Goal: Task Accomplishment & Management: Manage account settings

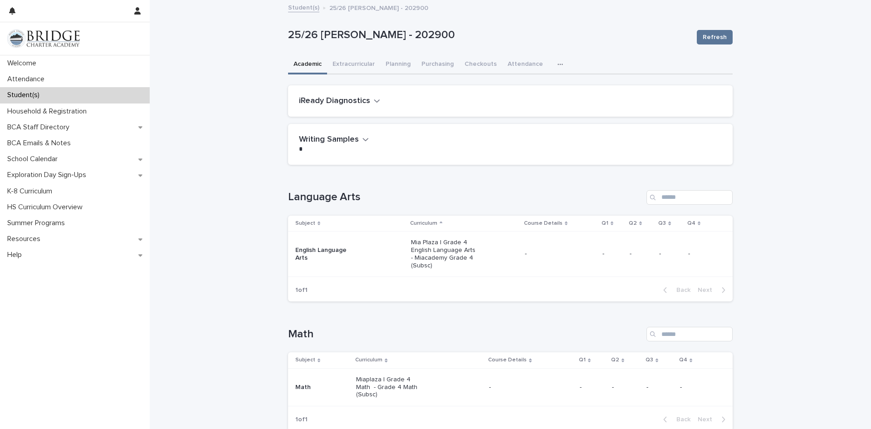
click at [603, 254] on p "-" at bounding box center [613, 254] width 20 height 8
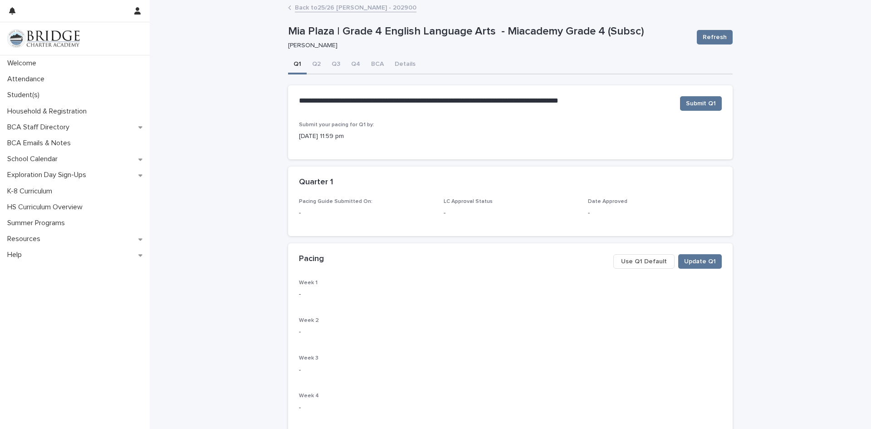
click at [647, 262] on span "Use Q1 Default" at bounding box center [644, 261] width 46 height 9
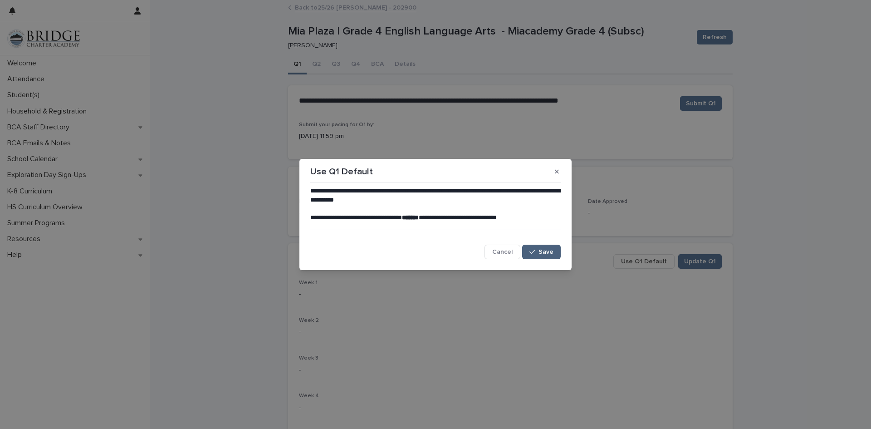
click at [539, 251] on div "button" at bounding box center [534, 252] width 9 height 6
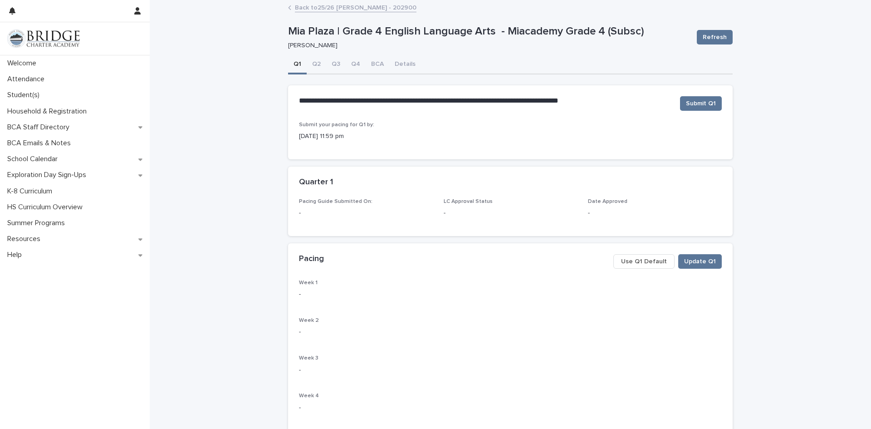
click at [648, 264] on span "Use Q1 Default" at bounding box center [644, 261] width 46 height 9
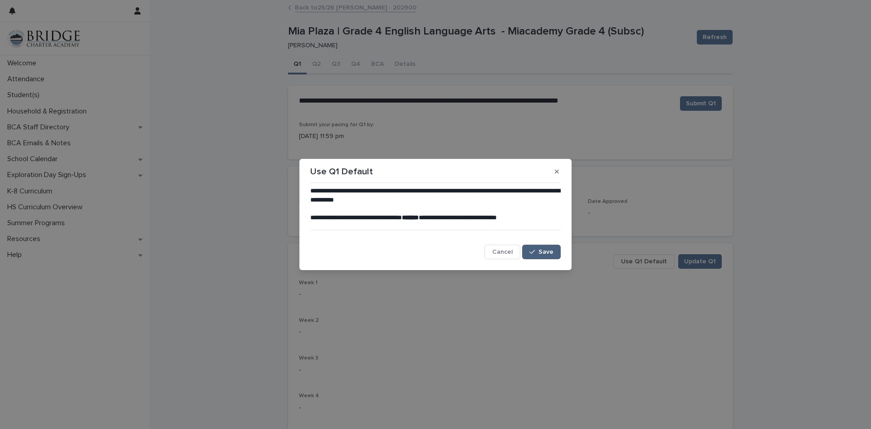
click at [545, 252] on span "Save" at bounding box center [546, 252] width 15 height 6
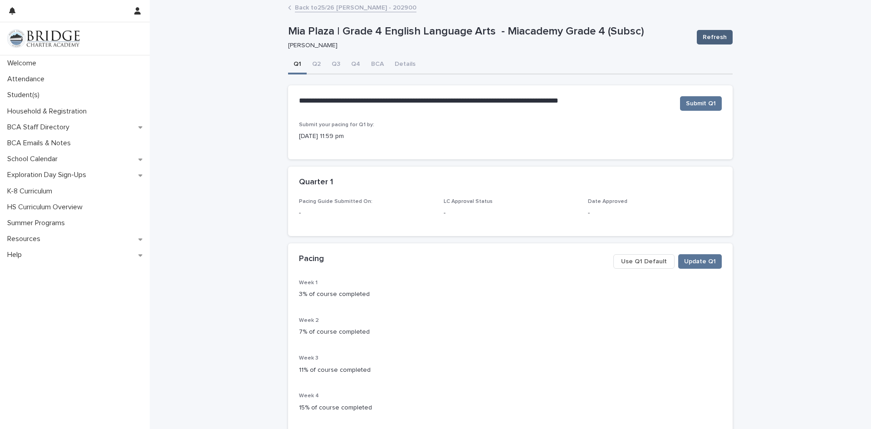
click at [710, 37] on span "Refresh" at bounding box center [715, 37] width 24 height 9
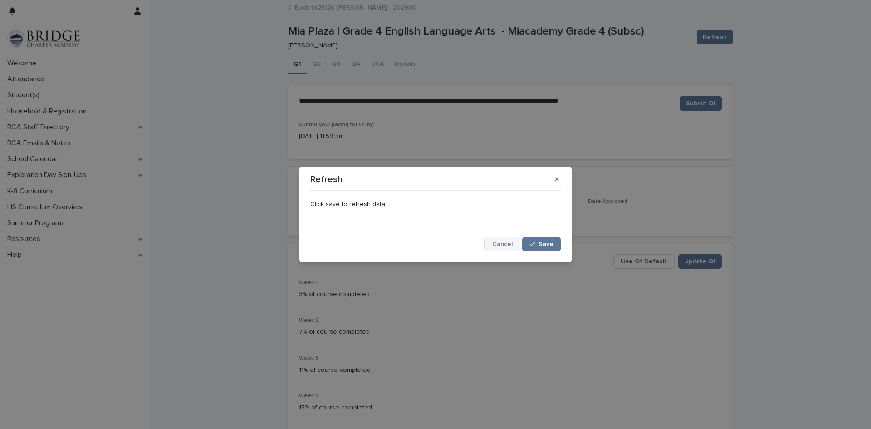
click at [511, 248] on button "Cancel" at bounding box center [503, 244] width 36 height 15
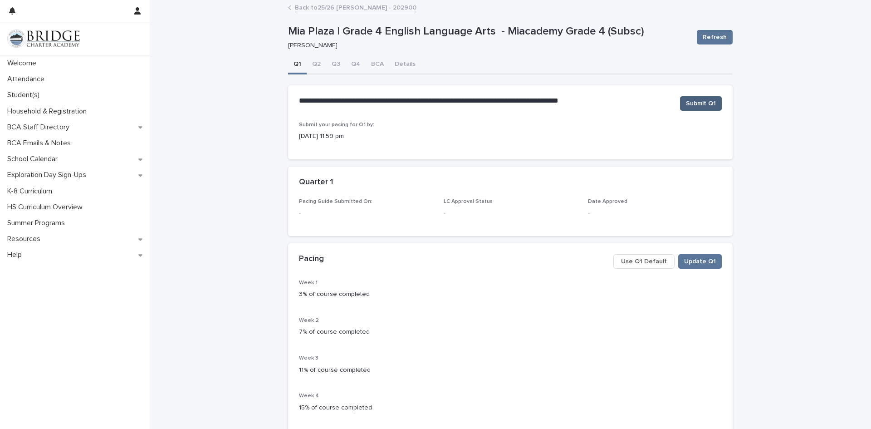
click at [696, 103] on span "Submit Q1" at bounding box center [701, 103] width 30 height 9
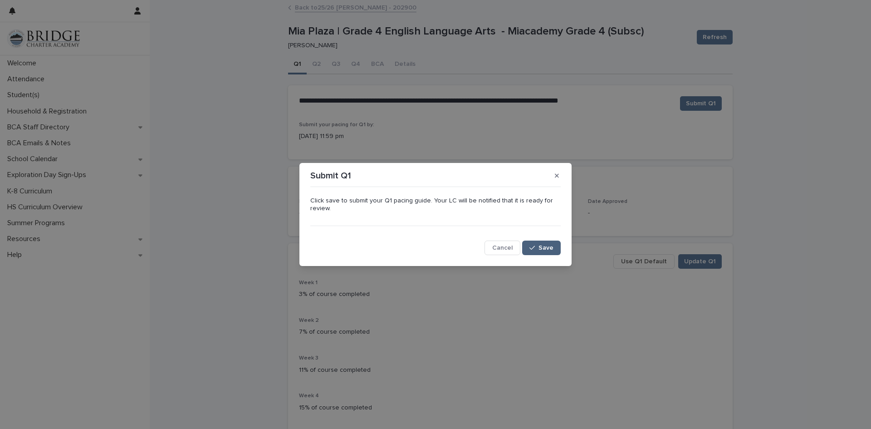
click at [538, 251] on button "Save" at bounding box center [541, 248] width 39 height 15
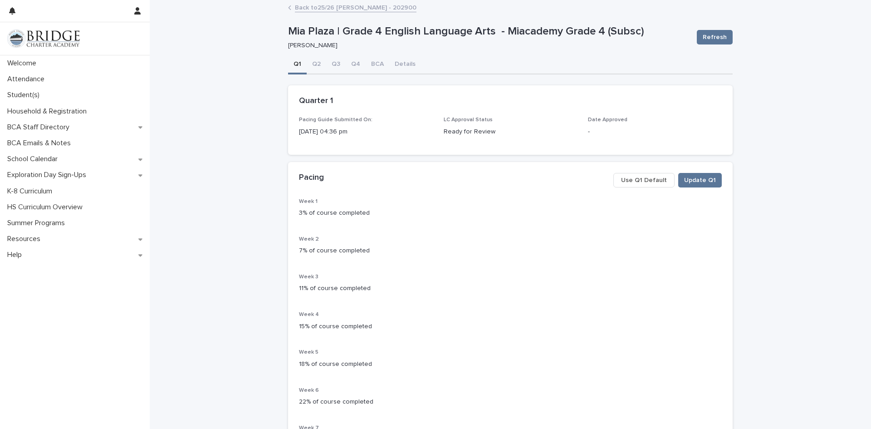
click at [311, 4] on link "Back to 25/26 [PERSON_NAME] - 202900" at bounding box center [356, 7] width 122 height 10
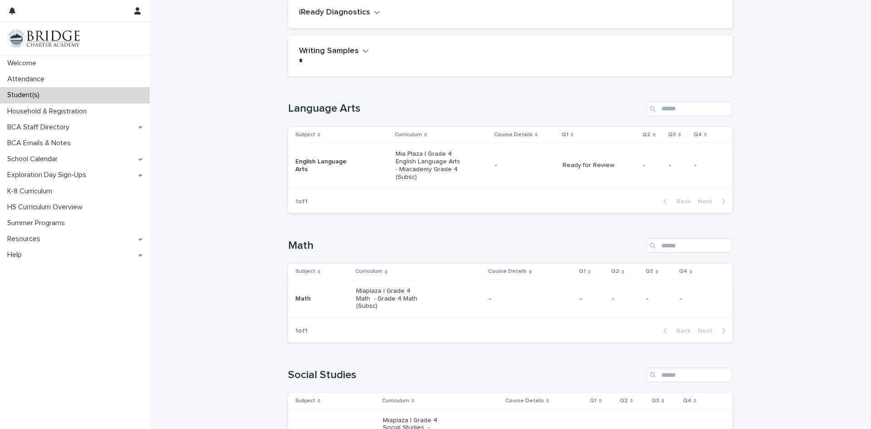
scroll to position [91, 0]
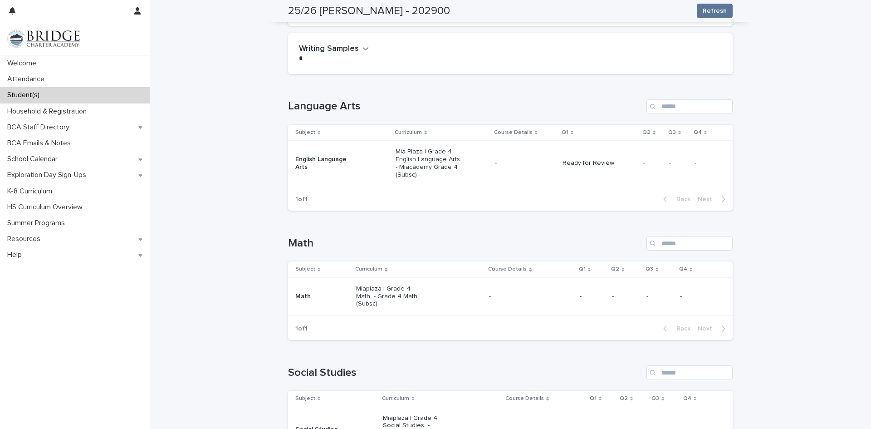
click at [580, 294] on p "-" at bounding box center [592, 297] width 25 height 8
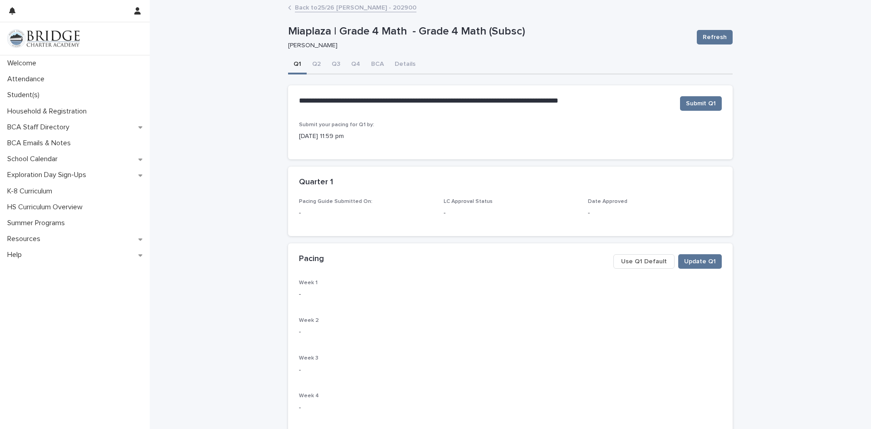
click at [629, 263] on span "Use Q1 Default" at bounding box center [644, 261] width 46 height 9
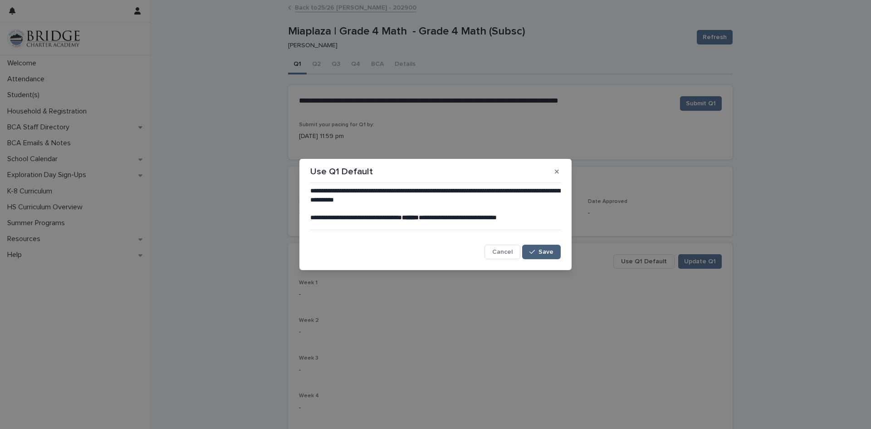
click at [534, 251] on icon "button" at bounding box center [532, 252] width 5 height 6
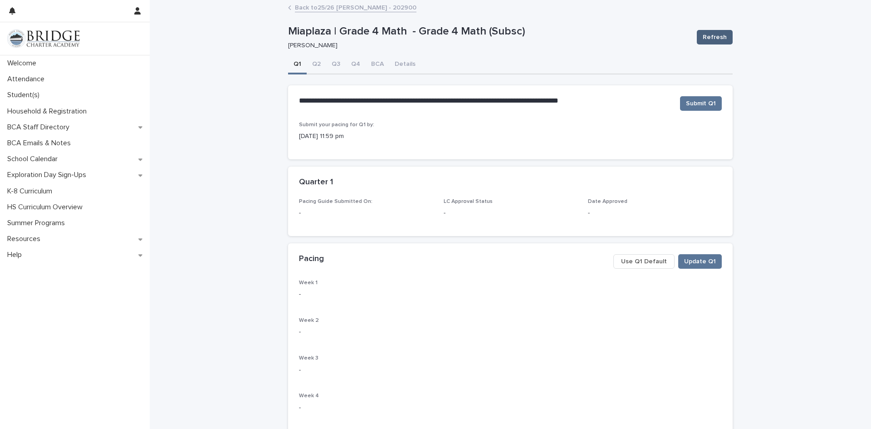
click at [709, 37] on span "Refresh" at bounding box center [715, 37] width 24 height 9
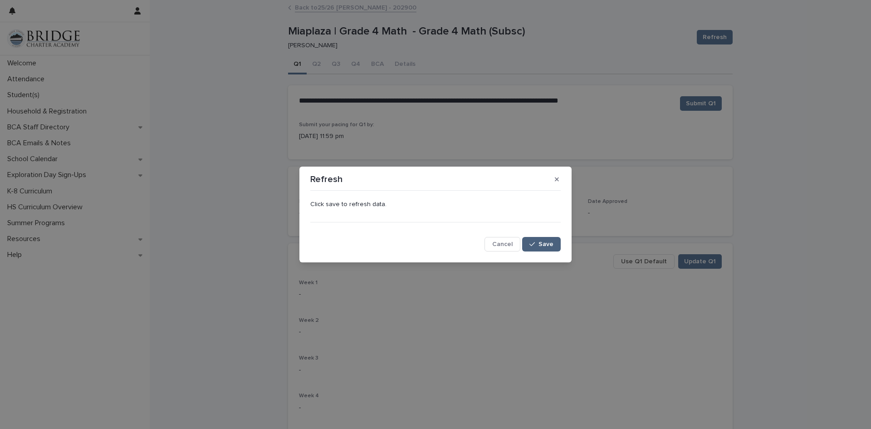
click at [541, 249] on button "Save" at bounding box center [541, 244] width 39 height 15
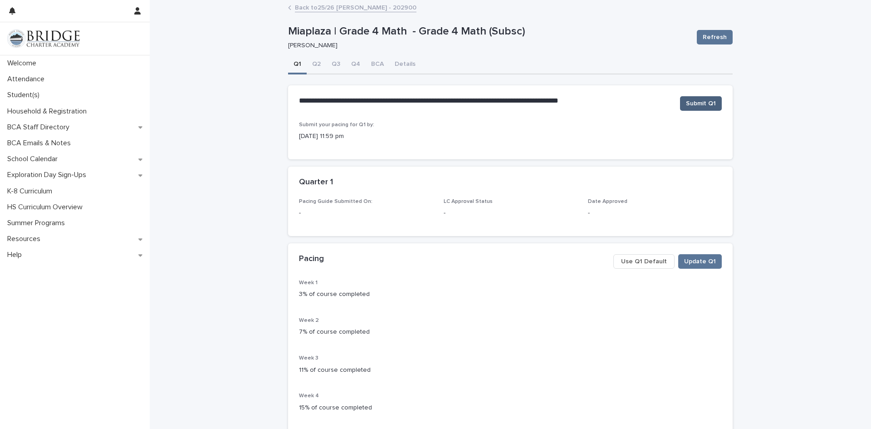
click at [697, 105] on span "Submit Q1" at bounding box center [701, 103] width 30 height 9
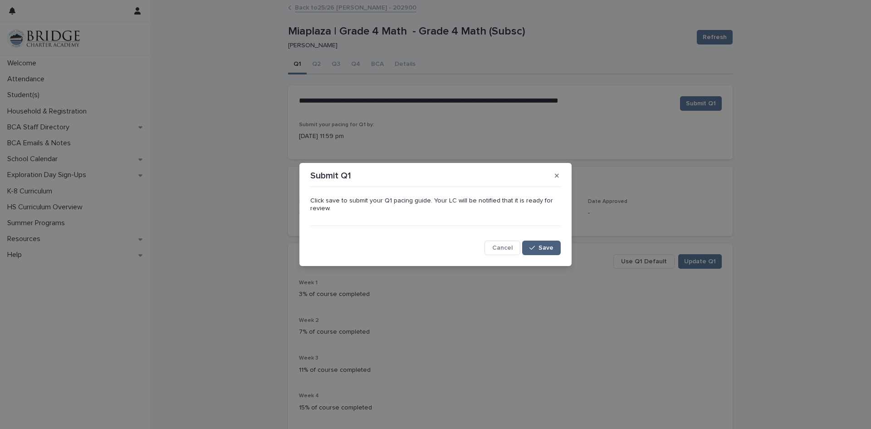
click at [543, 246] on span "Save" at bounding box center [546, 248] width 15 height 6
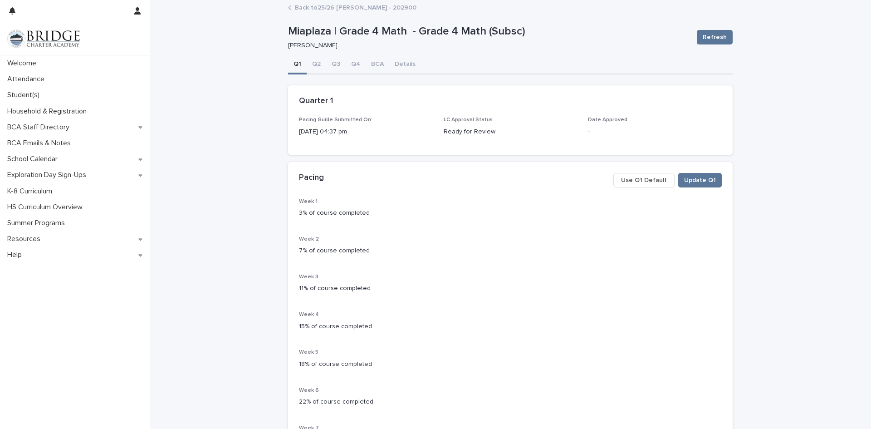
click at [295, 7] on link "Back to 25/26 [PERSON_NAME] - 202900" at bounding box center [356, 7] width 122 height 10
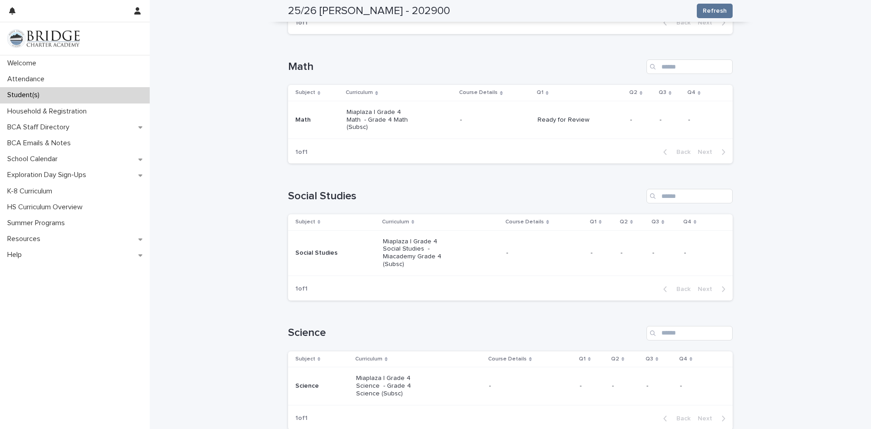
scroll to position [272, 0]
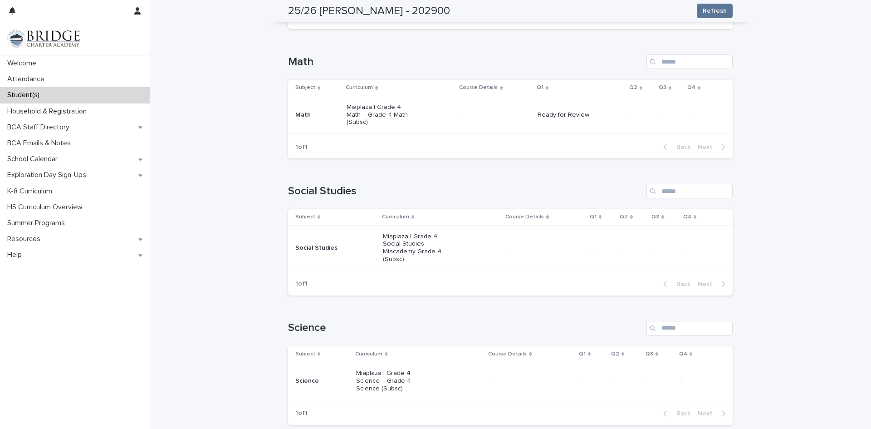
click at [587, 246] on td "-" at bounding box center [602, 247] width 30 height 45
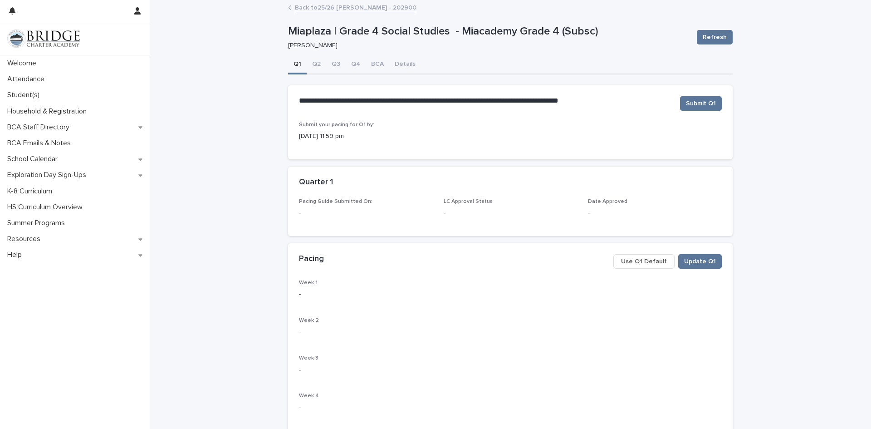
click at [635, 265] on span "Use Q1 Default" at bounding box center [644, 261] width 46 height 9
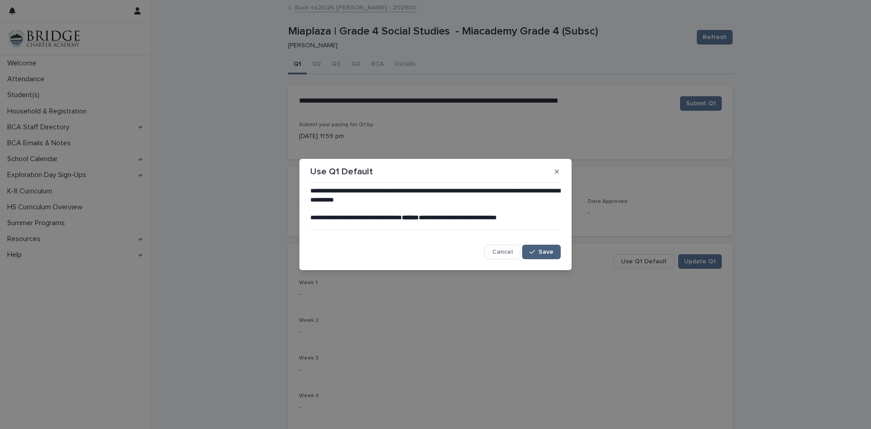
click at [547, 252] on span "Save" at bounding box center [546, 252] width 15 height 6
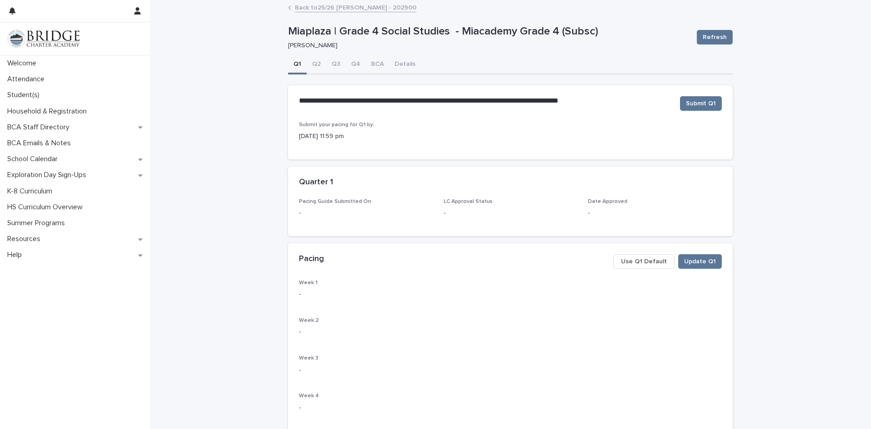
click at [708, 34] on span "Refresh" at bounding box center [715, 37] width 24 height 9
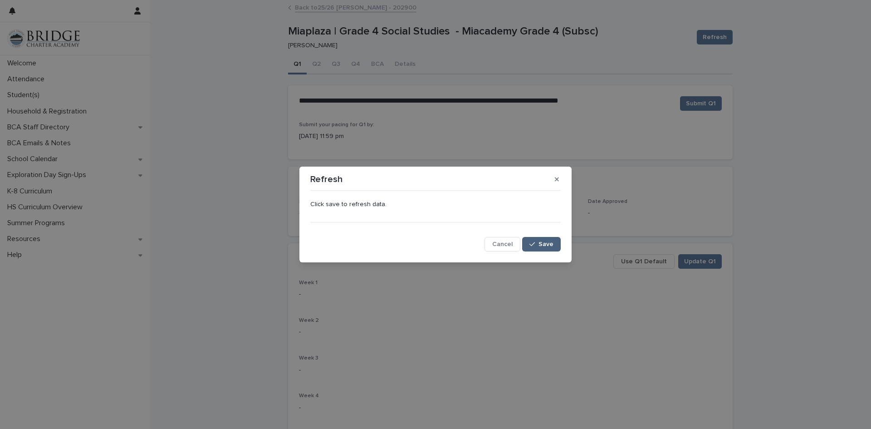
click at [552, 244] on span "Save" at bounding box center [546, 244] width 15 height 6
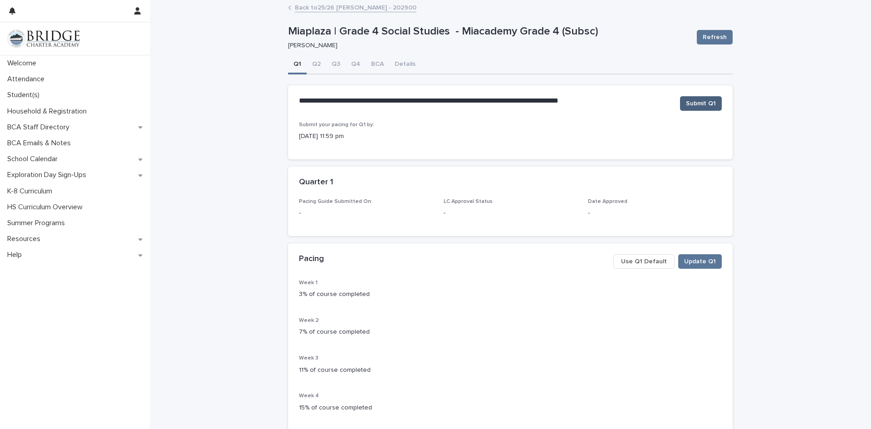
click at [692, 105] on span "Submit Q1" at bounding box center [701, 103] width 30 height 9
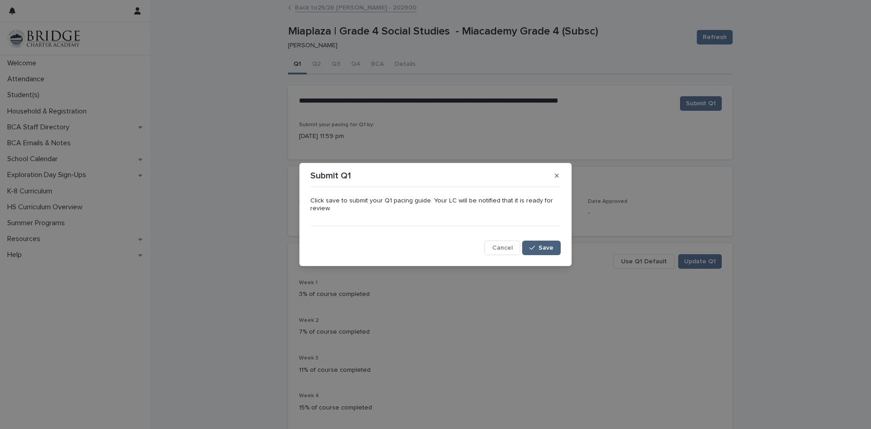
click at [553, 247] on span "Save" at bounding box center [546, 248] width 15 height 6
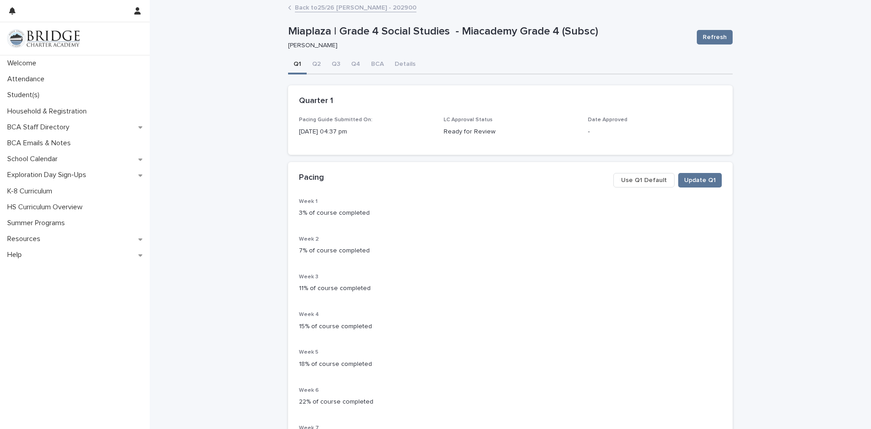
click at [304, 9] on link "Back to 25/26 [PERSON_NAME] - 202900" at bounding box center [356, 7] width 122 height 10
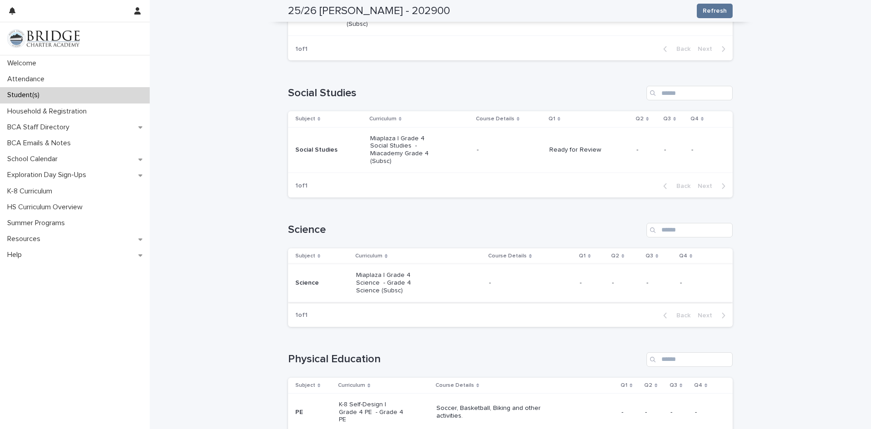
scroll to position [408, 0]
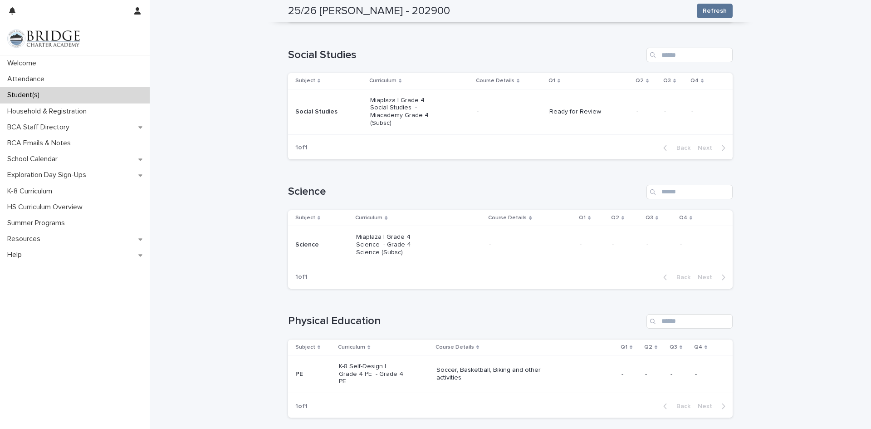
click at [580, 246] on p "-" at bounding box center [592, 245] width 25 height 8
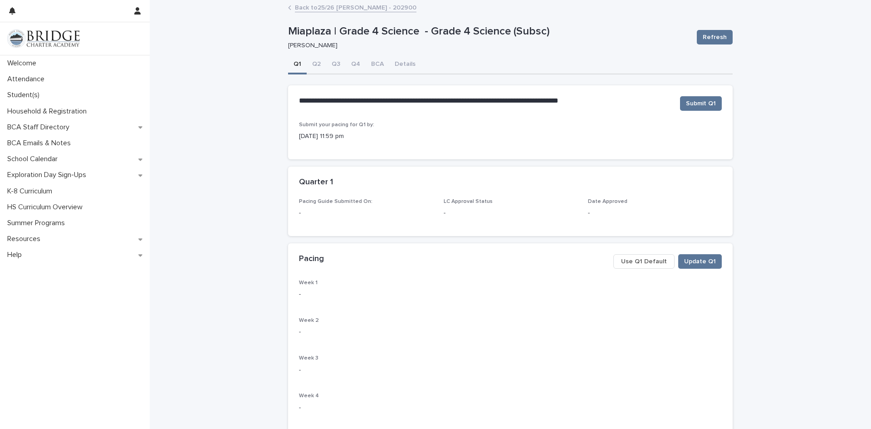
click at [643, 260] on span "Use Q1 Default" at bounding box center [644, 261] width 46 height 9
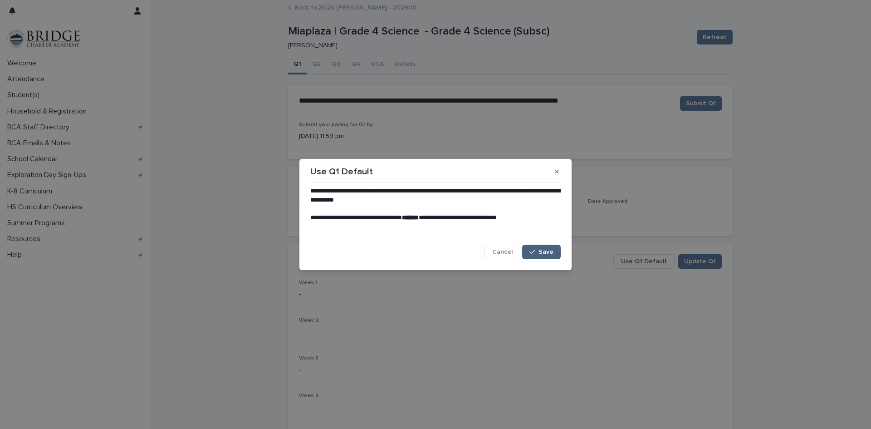
click at [546, 251] on span "Save" at bounding box center [546, 252] width 15 height 6
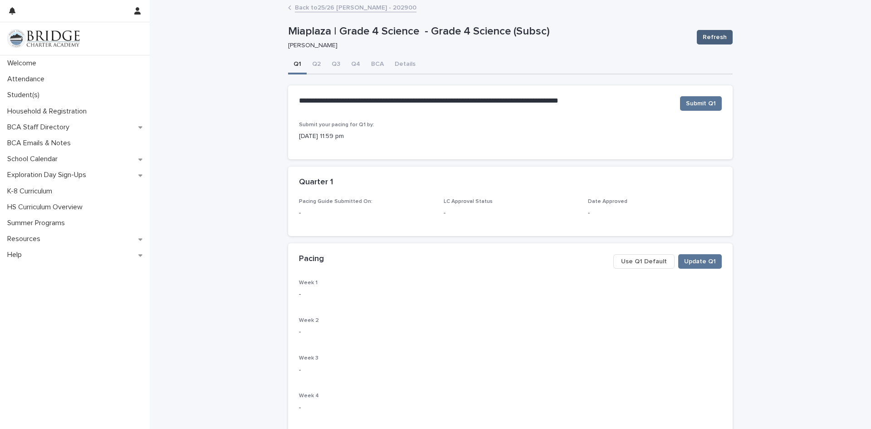
click at [710, 35] on span "Refresh" at bounding box center [715, 37] width 24 height 9
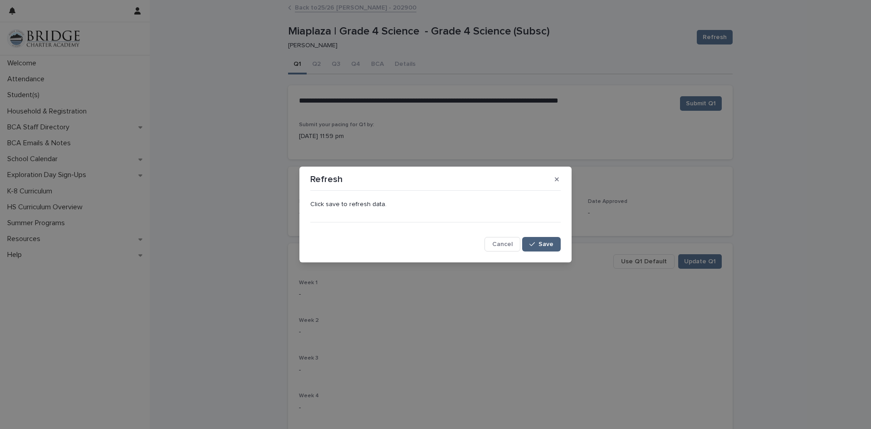
click at [545, 248] on button "Save" at bounding box center [541, 244] width 39 height 15
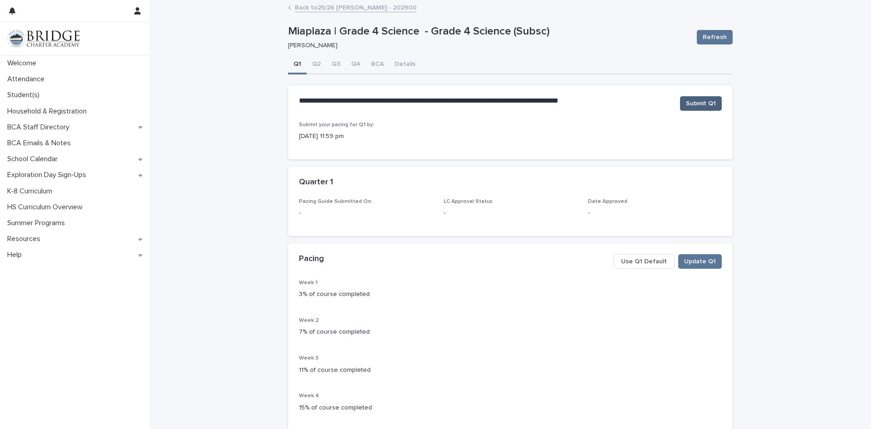
click at [702, 100] on span "Submit Q1" at bounding box center [701, 103] width 30 height 9
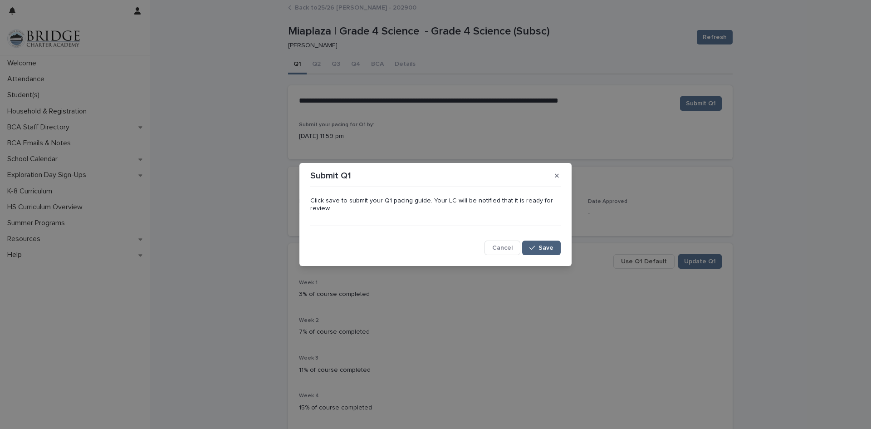
click at [540, 248] on span "Save" at bounding box center [546, 248] width 15 height 6
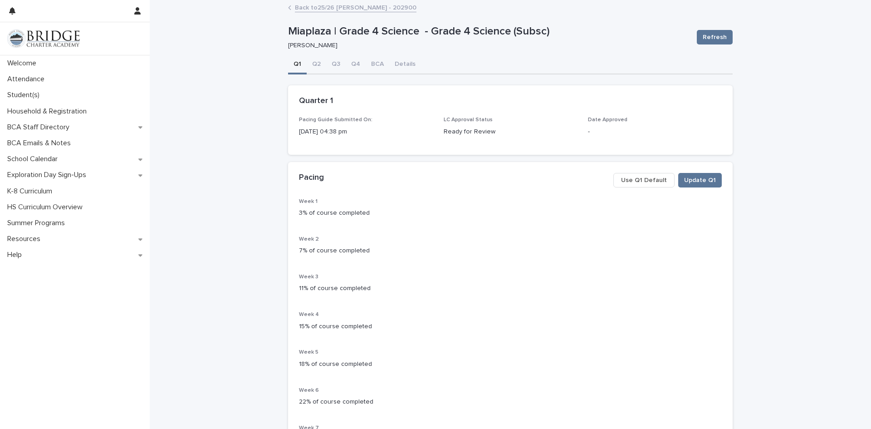
click at [296, 6] on link "Back to 25/26 [PERSON_NAME] - 202900" at bounding box center [356, 7] width 122 height 10
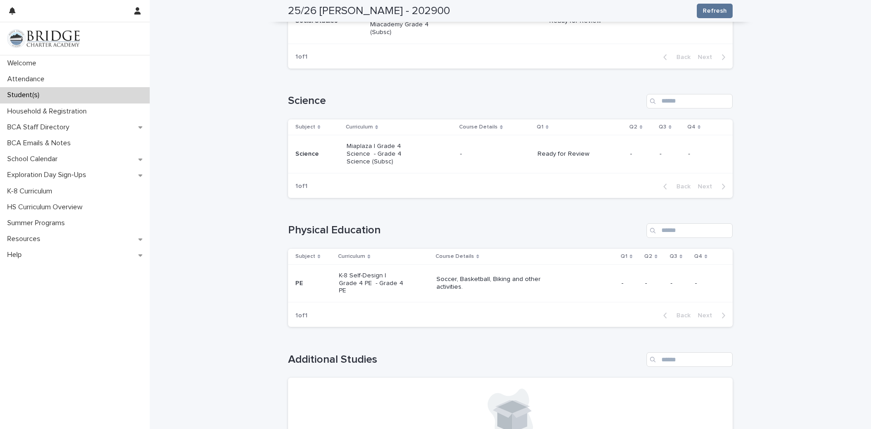
scroll to position [545, 0]
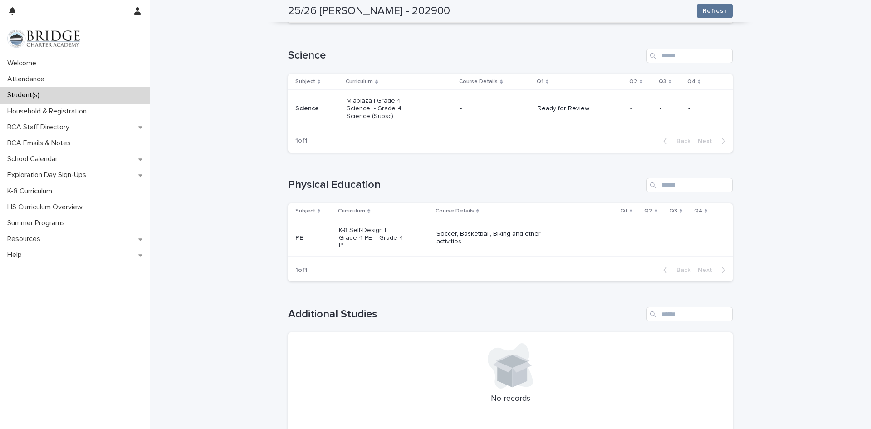
click at [619, 234] on td "-" at bounding box center [630, 238] width 24 height 38
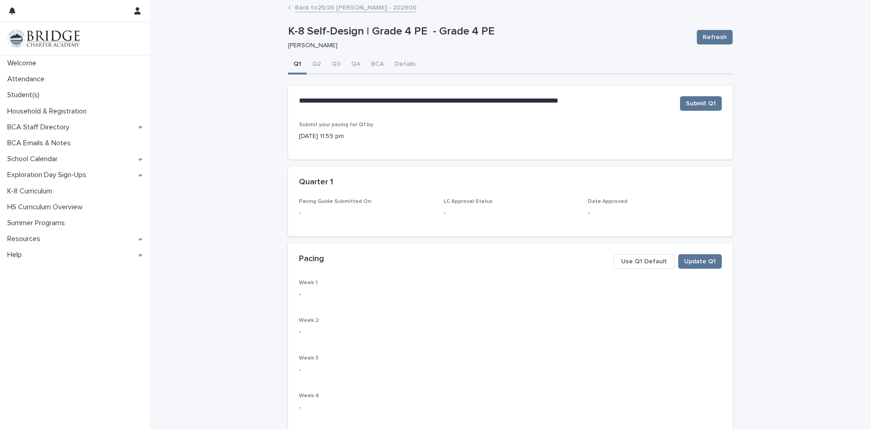
click at [639, 264] on span "Use Q1 Default" at bounding box center [644, 261] width 46 height 9
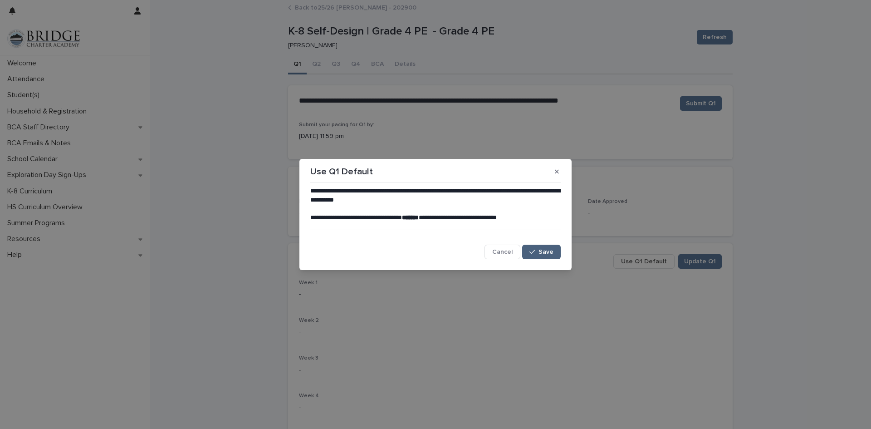
click at [550, 252] on span "Save" at bounding box center [546, 252] width 15 height 6
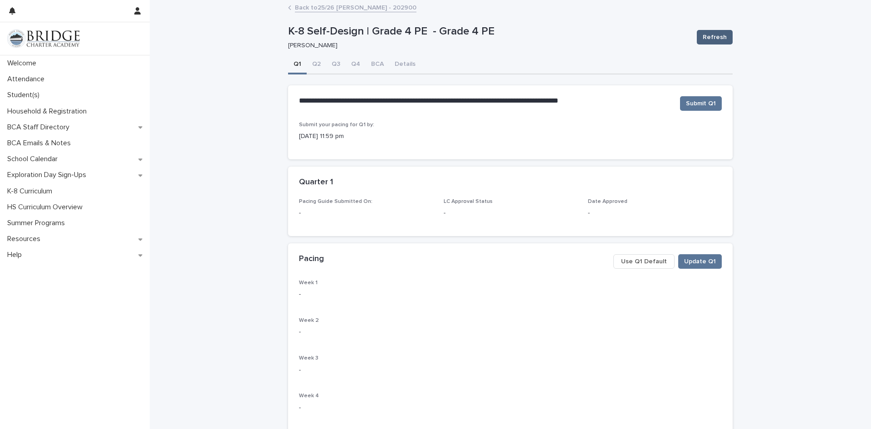
click at [708, 37] on span "Refresh" at bounding box center [715, 37] width 24 height 9
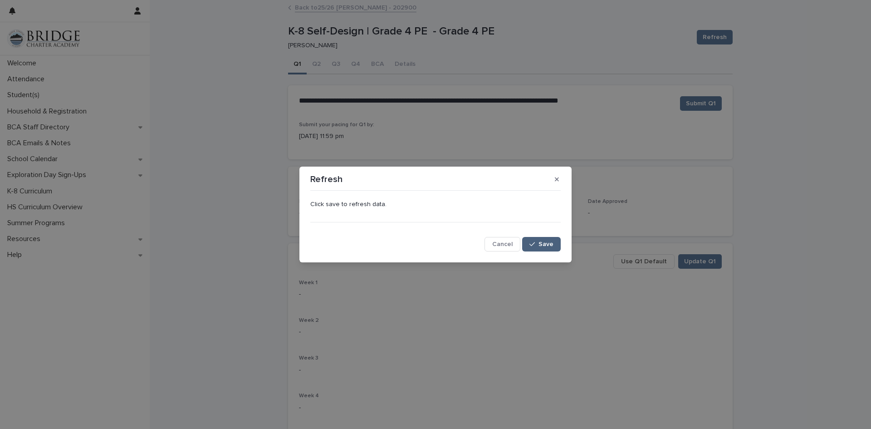
click at [542, 238] on button "Save" at bounding box center [541, 244] width 39 height 15
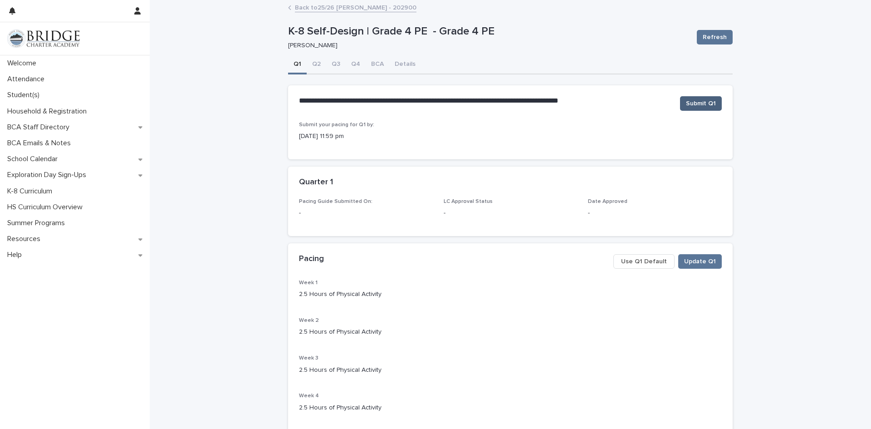
click at [693, 101] on span "Submit Q1" at bounding box center [701, 103] width 30 height 9
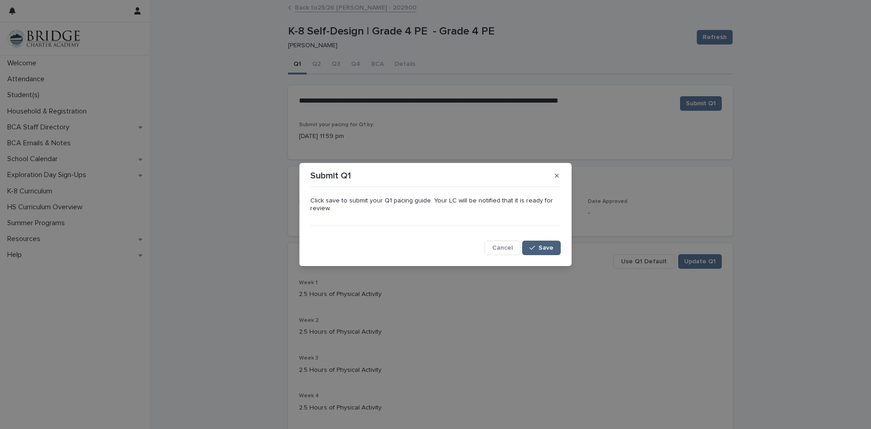
click at [545, 246] on span "Save" at bounding box center [546, 248] width 15 height 6
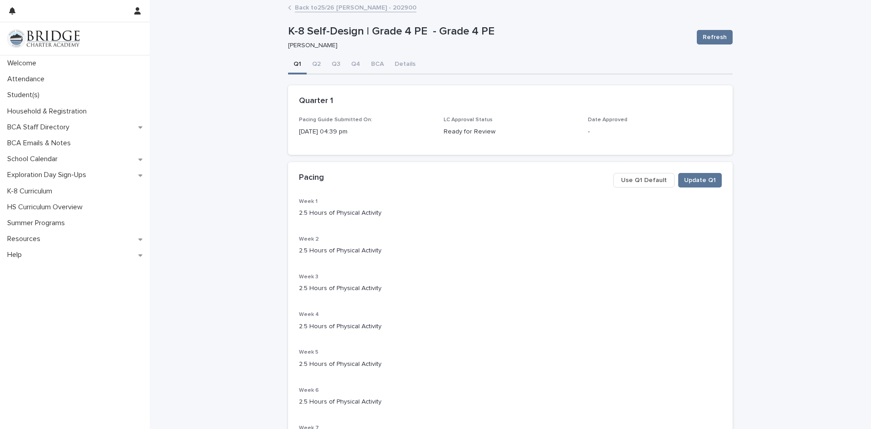
click at [348, 7] on link "Back to 25/26 [PERSON_NAME] - 202900" at bounding box center [356, 7] width 122 height 10
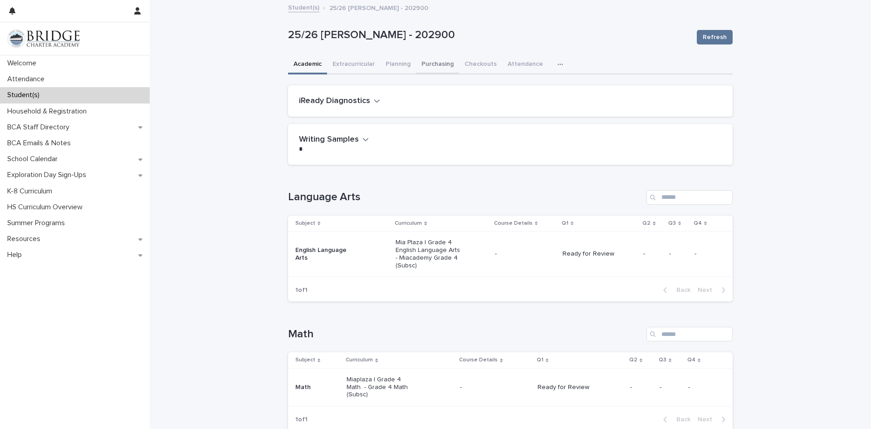
click at [422, 62] on button "Purchasing" at bounding box center [437, 64] width 43 height 19
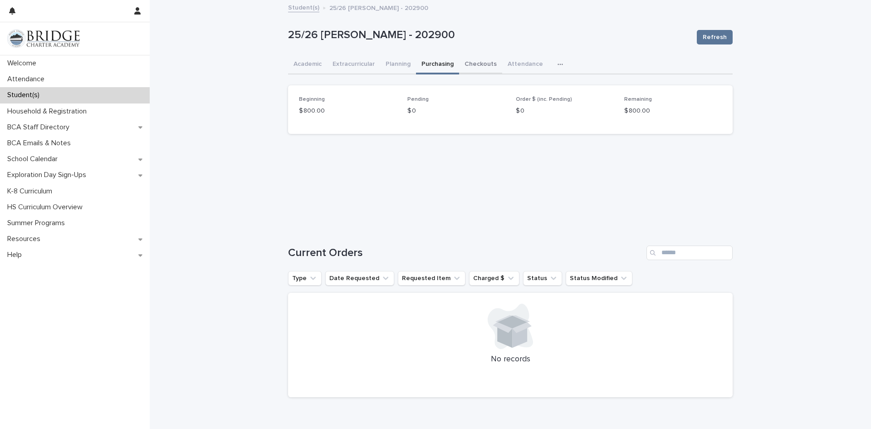
click at [483, 66] on button "Checkouts" at bounding box center [480, 64] width 43 height 19
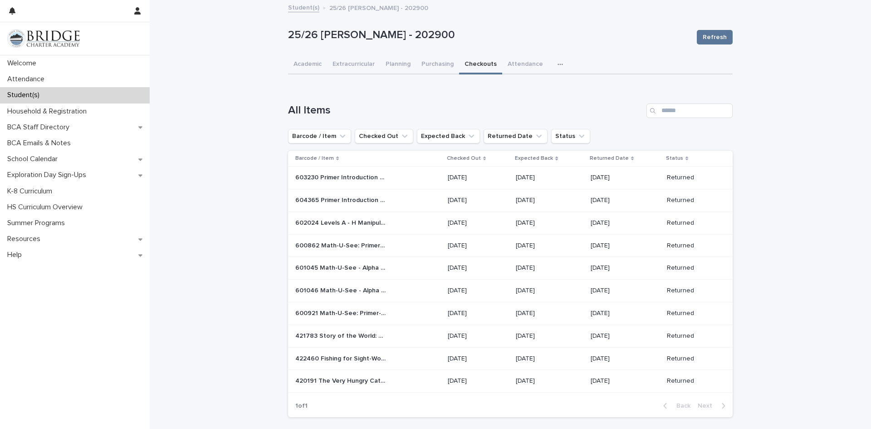
click at [302, 4] on link "Student(s)" at bounding box center [303, 7] width 31 height 10
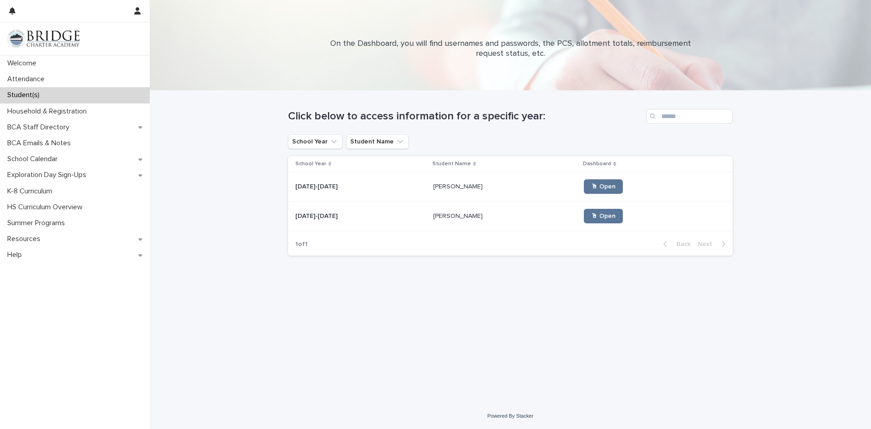
click at [436, 217] on p "[PERSON_NAME]" at bounding box center [458, 216] width 51 height 10
